Goal: Download file/media

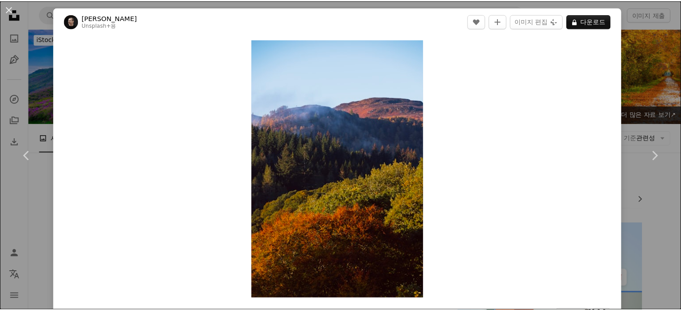
scroll to position [4075, 0]
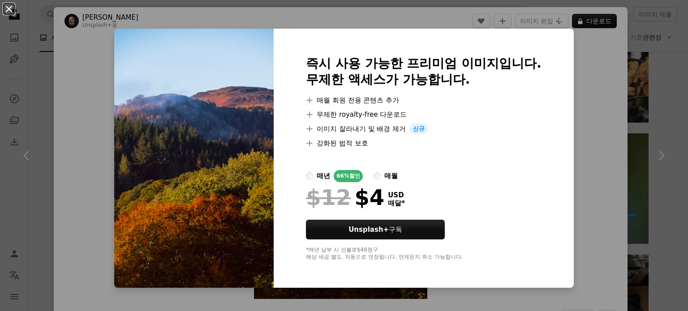
click at [13, 8] on button "An X shape" at bounding box center [9, 9] width 11 height 11
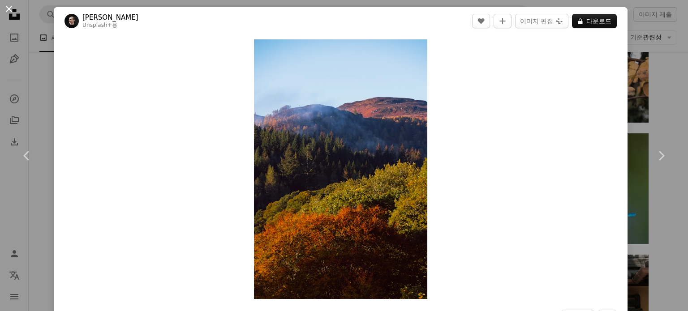
click at [13, 12] on button "An X shape" at bounding box center [9, 9] width 11 height 11
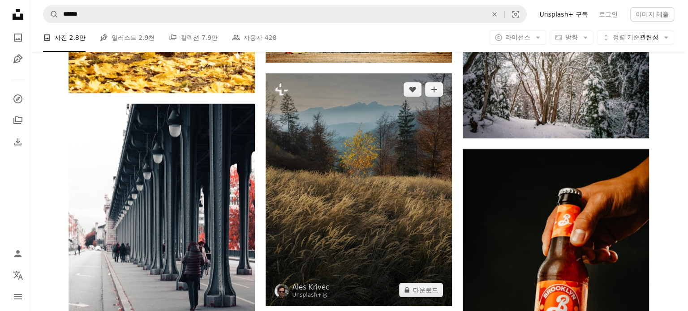
scroll to position [20467, 0]
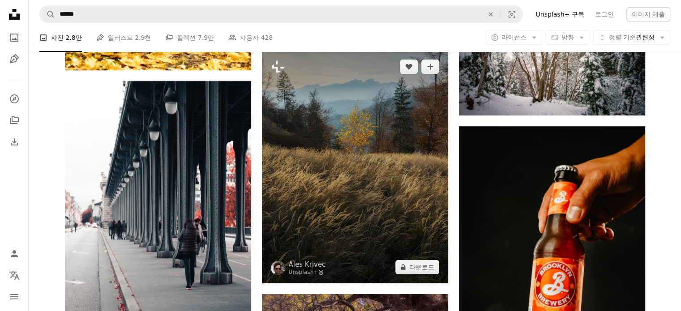
click at [321, 150] on img at bounding box center [355, 167] width 186 height 233
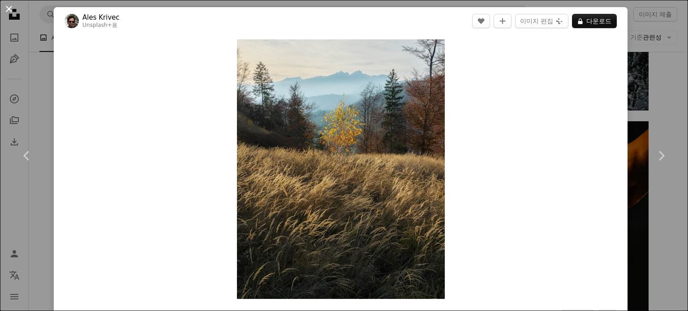
click at [7, 10] on button "An X shape" at bounding box center [9, 9] width 11 height 11
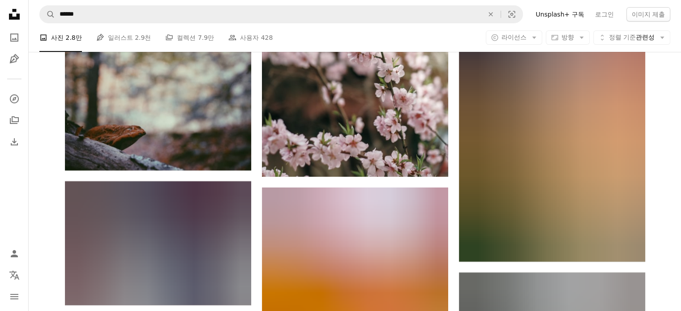
scroll to position [23510, 0]
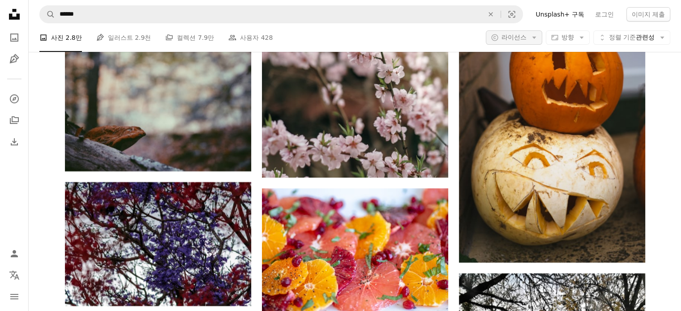
click at [530, 38] on icon "Arrow down" at bounding box center [534, 38] width 8 height 8
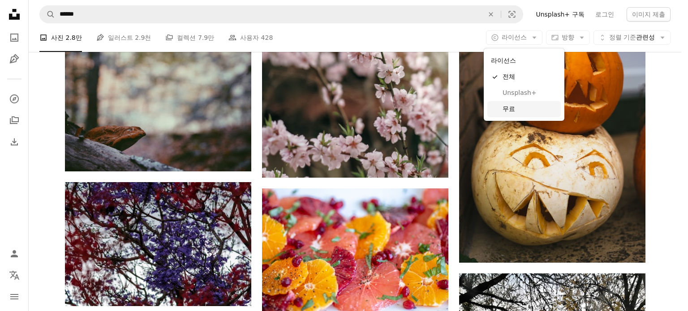
click at [531, 108] on span "무료" at bounding box center [529, 109] width 55 height 9
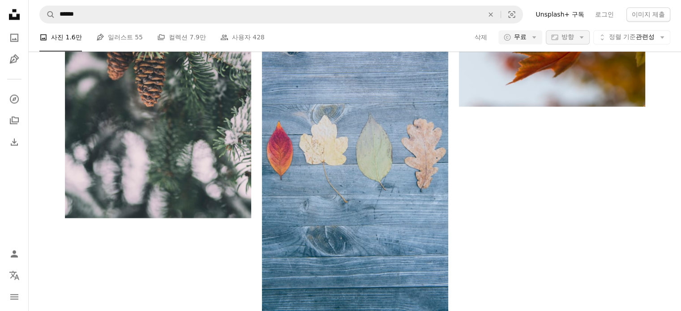
click at [578, 42] on icon "Arrow down" at bounding box center [582, 38] width 8 height 8
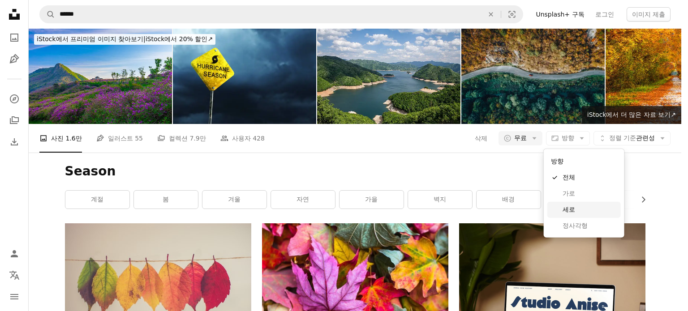
click at [578, 211] on span "세로" at bounding box center [589, 210] width 55 height 9
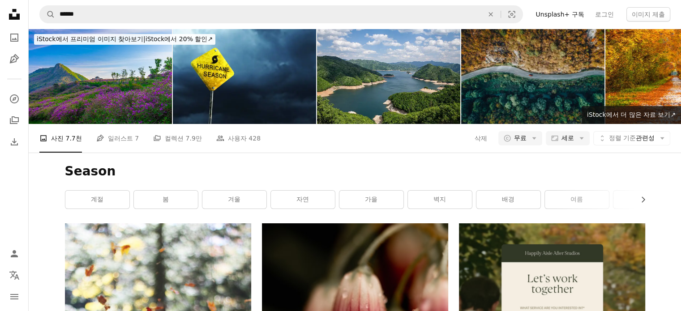
scroll to position [134, 0]
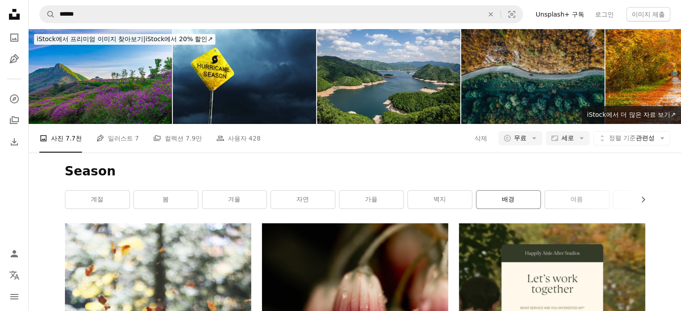
click at [502, 191] on link "배경" at bounding box center [509, 200] width 64 height 18
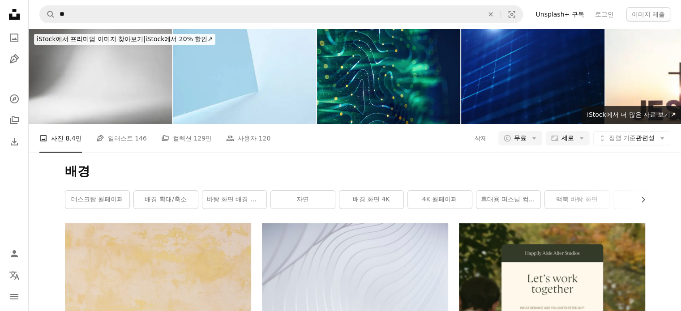
scroll to position [224, 0]
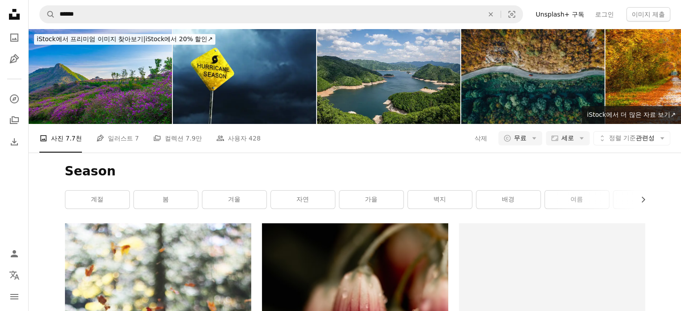
scroll to position [134, 0]
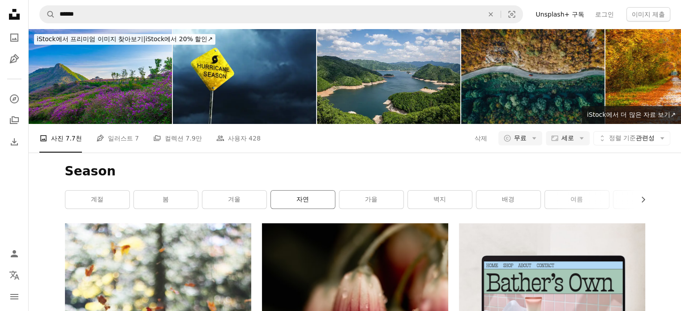
click at [303, 191] on link "자연" at bounding box center [303, 200] width 64 height 18
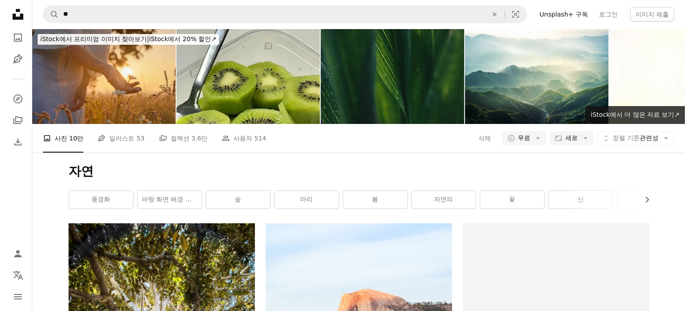
scroll to position [761, 0]
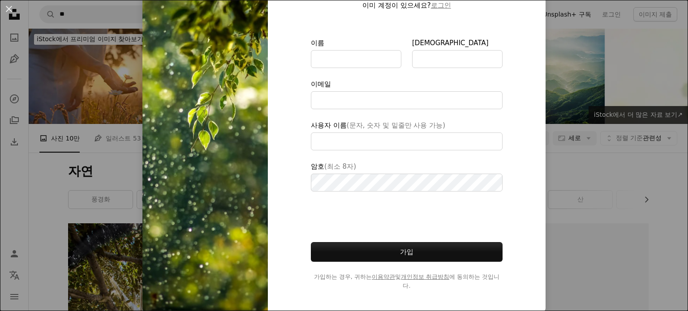
scroll to position [74, 0]
type input "**********"
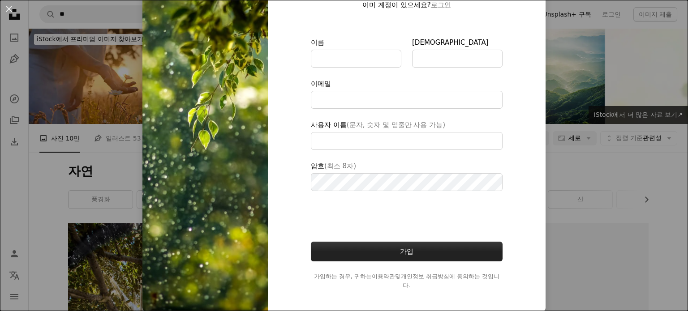
click at [440, 254] on button "가입" at bounding box center [407, 252] width 192 height 20
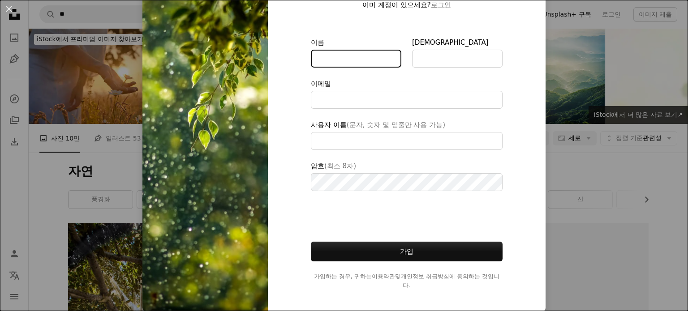
click at [345, 54] on input "이름" at bounding box center [356, 59] width 90 height 18
type input "**"
type input "*"
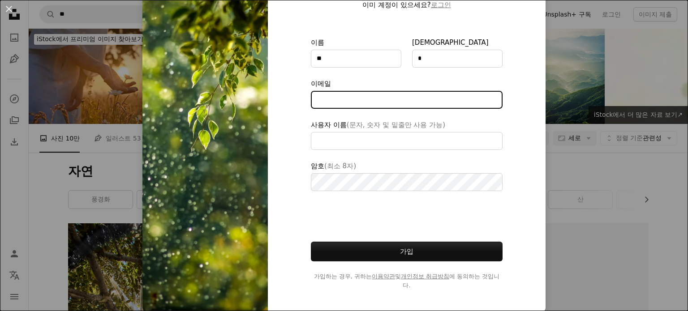
click at [367, 103] on input "이메일" at bounding box center [407, 100] width 192 height 18
type input "**********"
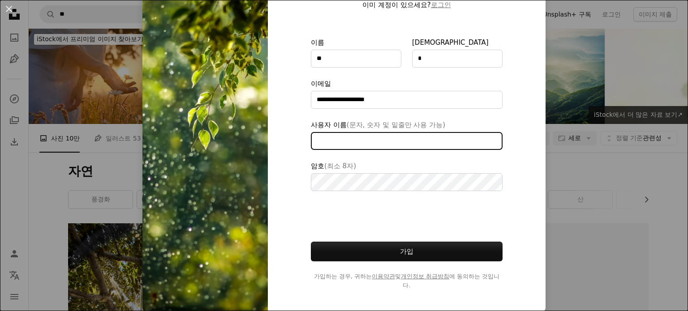
click at [376, 142] on input "사용자 이름 (문자, 숫자 및 밑줄만 사용 가능)" at bounding box center [407, 141] width 192 height 18
type input "***"
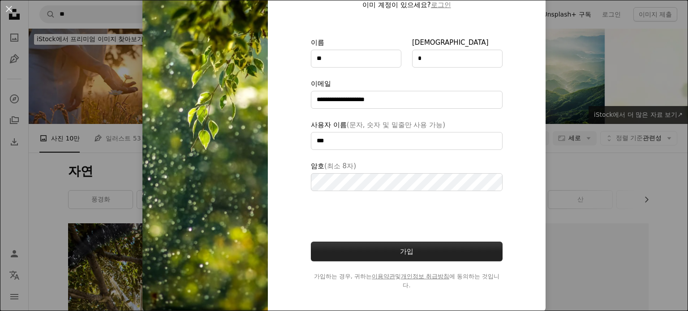
click at [376, 248] on button "가입" at bounding box center [407, 252] width 192 height 20
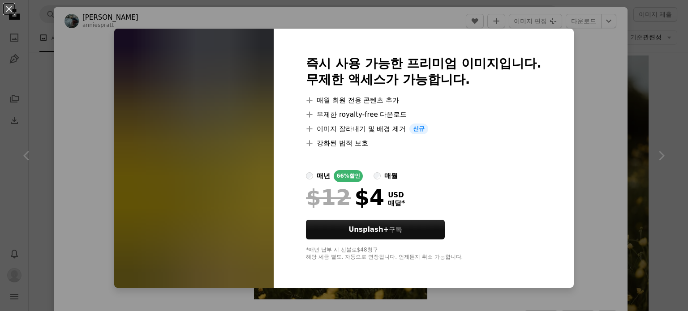
scroll to position [20019, 0]
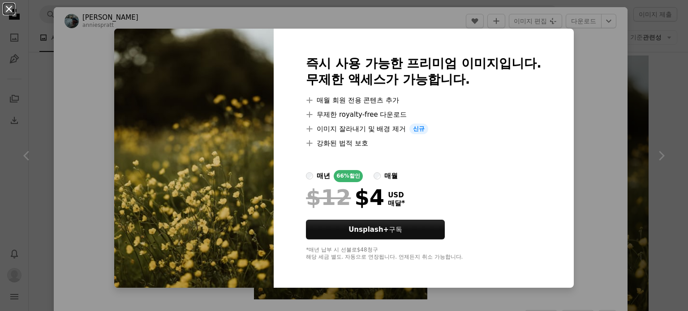
click at [4, 9] on button "An X shape" at bounding box center [9, 9] width 11 height 11
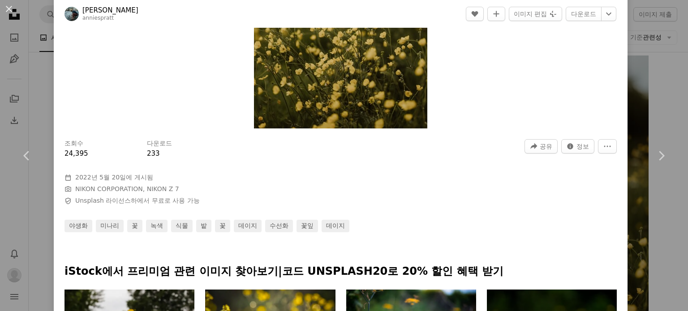
scroll to position [179, 0]
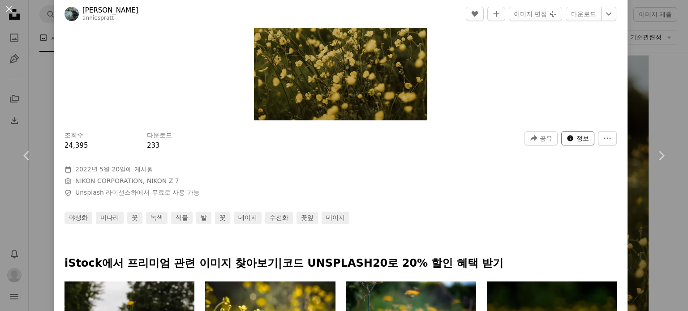
click at [576, 140] on span "정보" at bounding box center [582, 138] width 13 height 13
click at [603, 137] on icon "More Actions" at bounding box center [607, 138] width 8 height 8
click at [584, 204] on dialog "An X shape Chevron left Chevron right [PERSON_NAME] anniespratt A heart A plus …" at bounding box center [344, 155] width 688 height 311
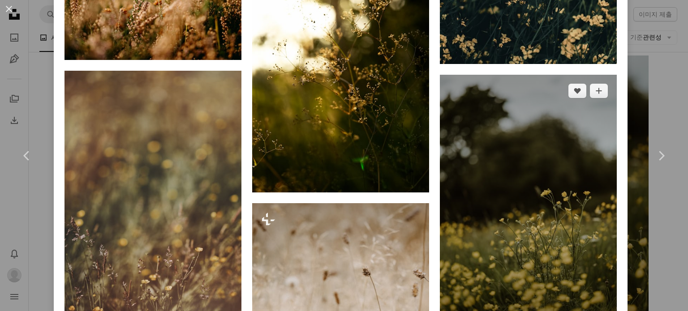
scroll to position [851, 0]
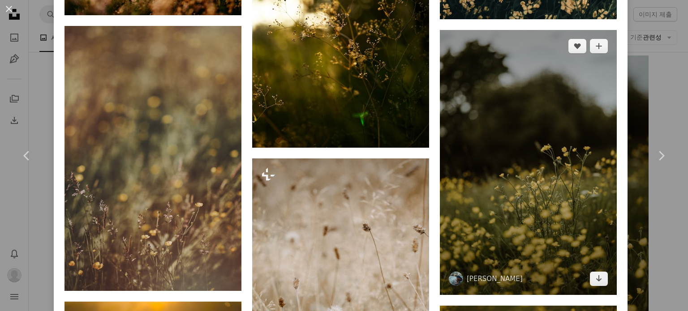
click at [567, 136] on img at bounding box center [528, 163] width 177 height 266
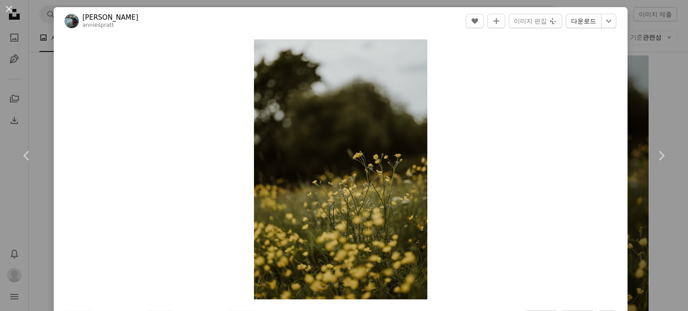
click at [581, 21] on link "다운로드" at bounding box center [584, 21] width 36 height 14
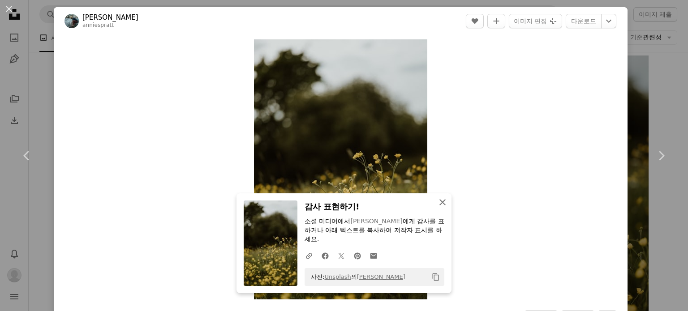
click at [439, 204] on icon "An X shape" at bounding box center [442, 202] width 11 height 11
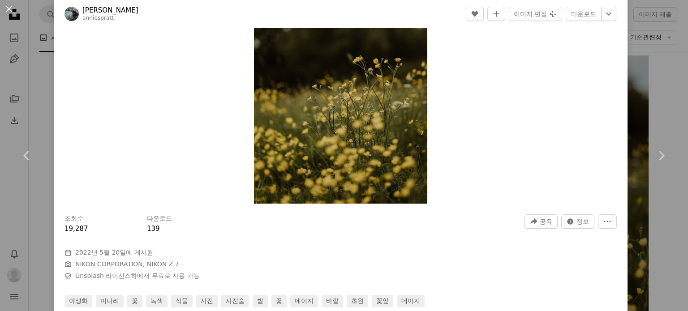
scroll to position [134, 0]
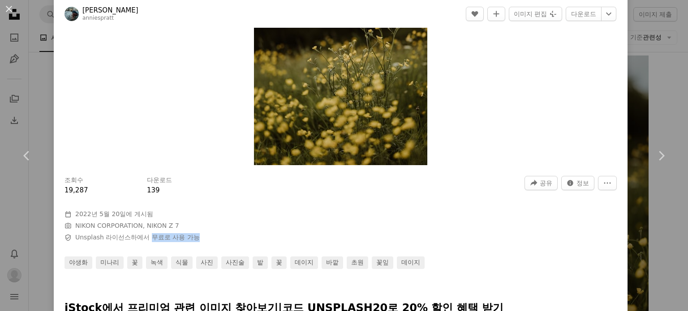
drag, startPoint x: 149, startPoint y: 234, endPoint x: 201, endPoint y: 235, distance: 52.4
click at [201, 235] on span "Safety Unsplash 라이선스 하에서 무료로 사용 가능" at bounding box center [198, 237] width 269 height 9
click at [208, 235] on span "Safety Unsplash 라이선스 하에서 무료로 사용 가능" at bounding box center [198, 237] width 269 height 9
drag, startPoint x: 211, startPoint y: 235, endPoint x: 76, endPoint y: 238, distance: 135.3
click at [69, 238] on span "Safety Unsplash 라이선스 하에서 무료로 사용 가능" at bounding box center [198, 237] width 269 height 9
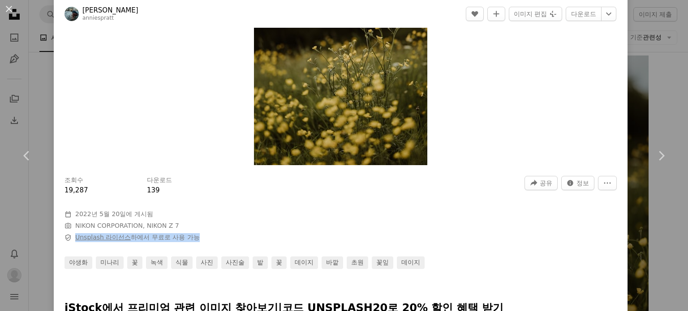
click at [81, 238] on link "Unsplash 라이선스" at bounding box center [103, 237] width 56 height 7
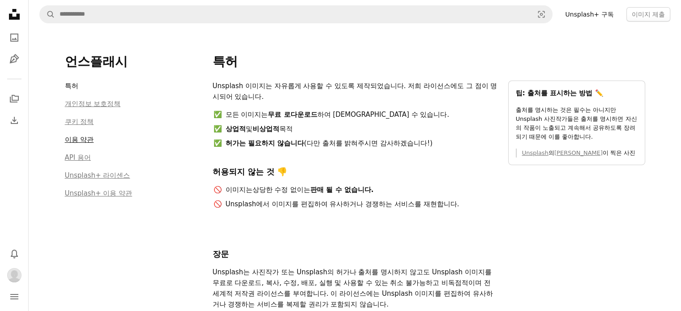
click at [90, 143] on font "이용 약관" at bounding box center [79, 140] width 29 height 8
